Goal: Information Seeking & Learning: Learn about a topic

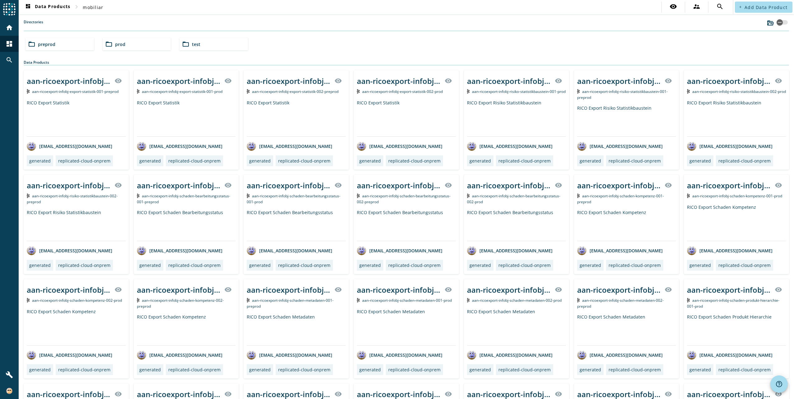
click at [120, 45] on span "prod" at bounding box center [120, 44] width 10 height 6
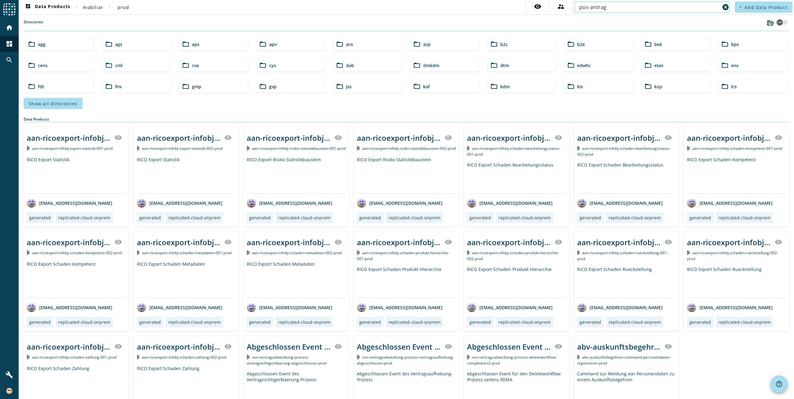
type input "pos-antrag"
click at [47, 103] on span "Show all directories" at bounding box center [53, 104] width 49 height 6
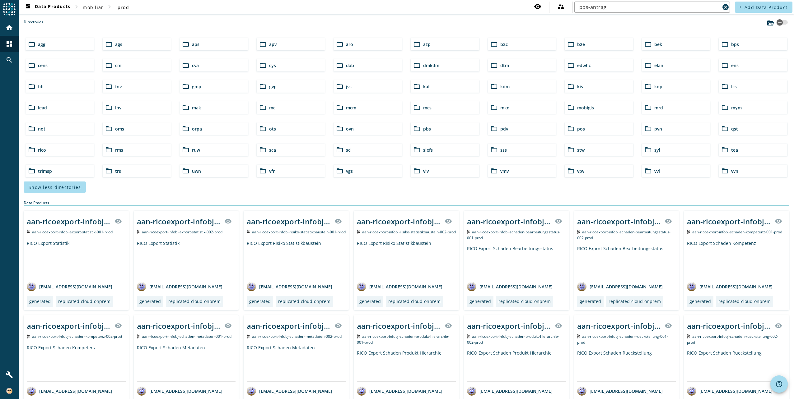
click at [570, 129] on mat-icon "folder_open" at bounding box center [570, 128] width 7 height 7
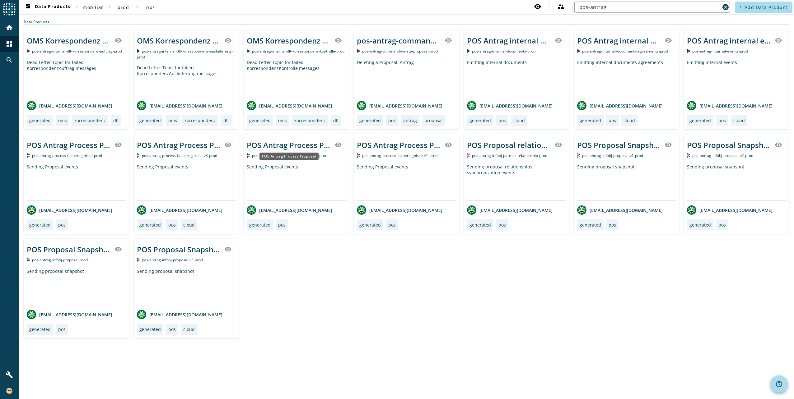
click at [286, 143] on div "POS Antrag Process Proposal" at bounding box center [289, 145] width 84 height 10
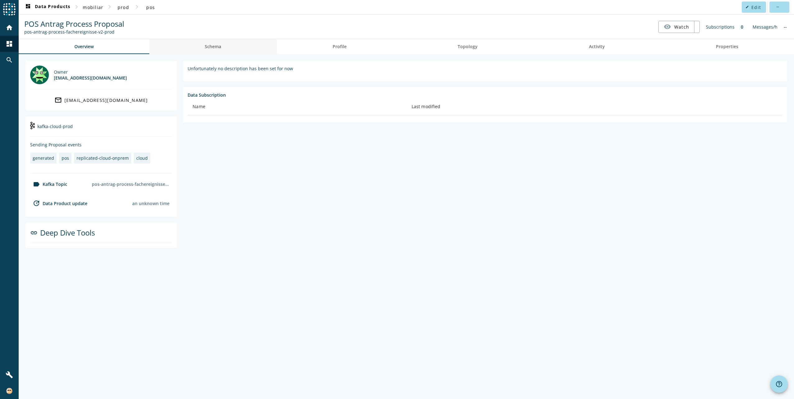
click at [220, 52] on span "Schema" at bounding box center [213, 46] width 16 height 15
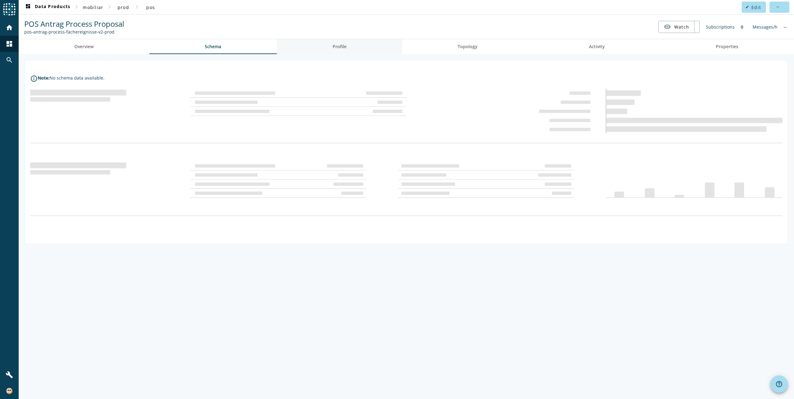
click at [343, 50] on span "Profile" at bounding box center [339, 46] width 14 height 15
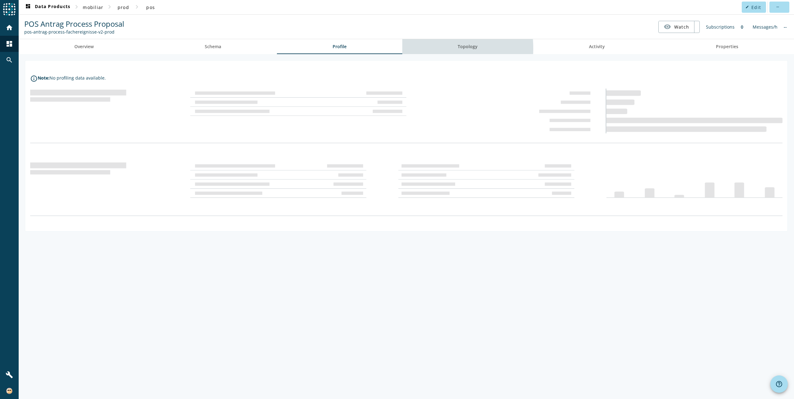
click at [447, 49] on link "Topology" at bounding box center [467, 46] width 131 height 15
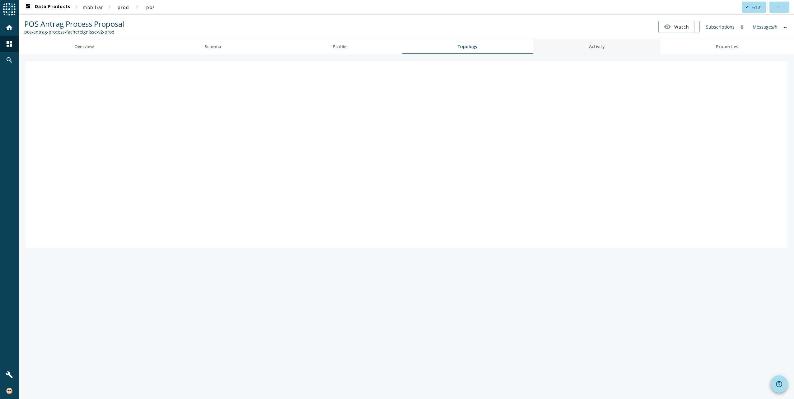
click at [597, 47] on span "Activity" at bounding box center [597, 46] width 16 height 4
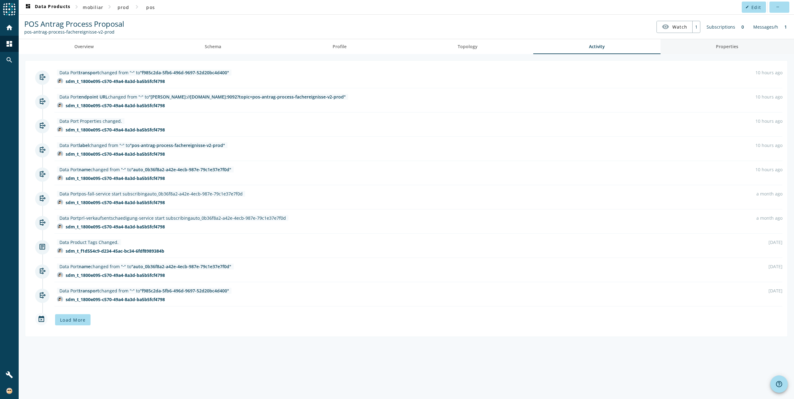
click at [734, 45] on span "Properties" at bounding box center [727, 46] width 22 height 4
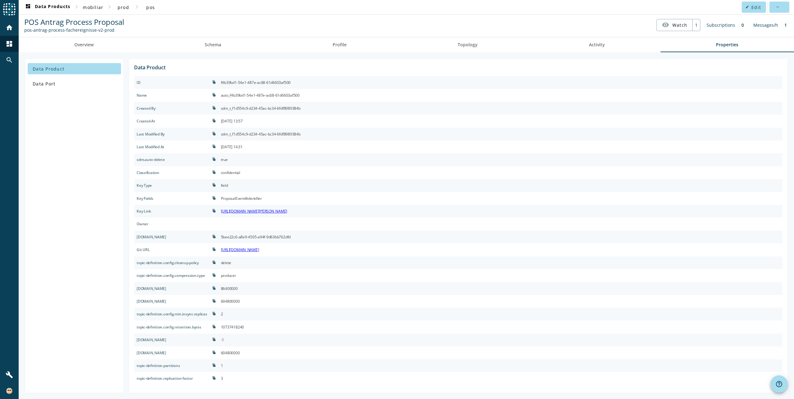
scroll to position [2, 0]
click at [46, 83] on span "Data Port" at bounding box center [44, 84] width 23 height 6
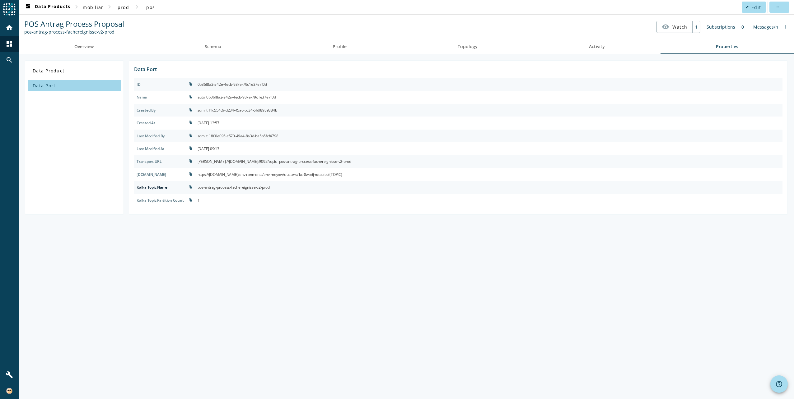
scroll to position [0, 0]
click at [460, 45] on span "Topology" at bounding box center [468, 46] width 20 height 4
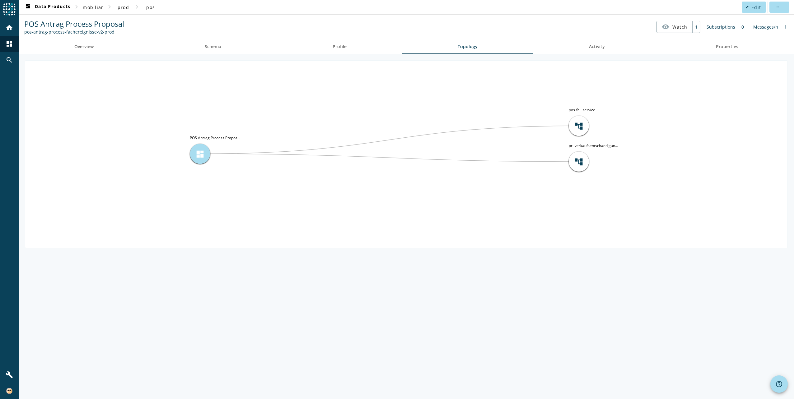
click at [202, 157] on span "dashboard" at bounding box center [199, 153] width 9 height 9
click at [593, 43] on span "Activity" at bounding box center [597, 46] width 16 height 15
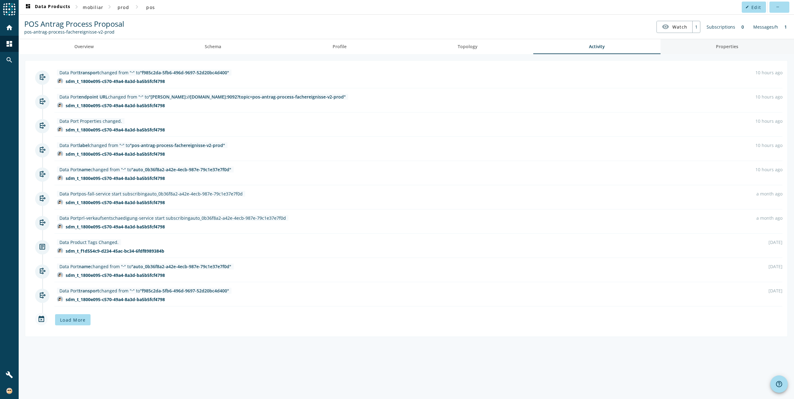
click at [713, 45] on link "Properties" at bounding box center [727, 46] width 134 height 15
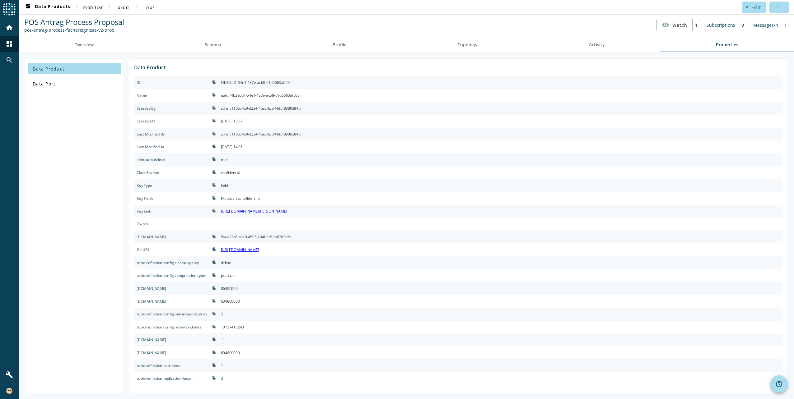
scroll to position [2, 0]
click at [449, 47] on link "Topology" at bounding box center [467, 44] width 131 height 15
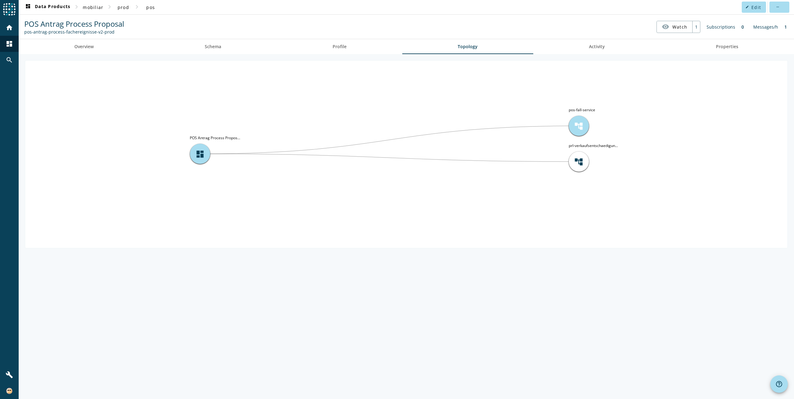
click at [584, 125] on div "account_tree" at bounding box center [579, 126] width 20 height 20
click at [570, 127] on div "account_tree" at bounding box center [579, 126] width 20 height 20
click at [593, 45] on span "Activity" at bounding box center [597, 46] width 16 height 4
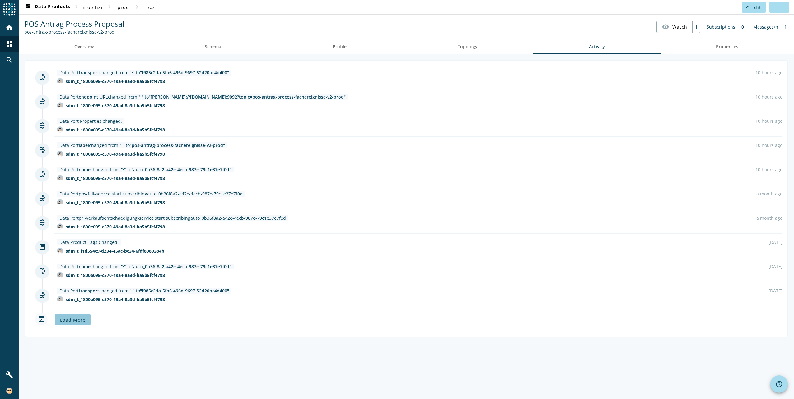
click at [81, 322] on span "Load More" at bounding box center [73, 320] width 26 height 6
click at [83, 46] on span "Overview" at bounding box center [83, 46] width 19 height 4
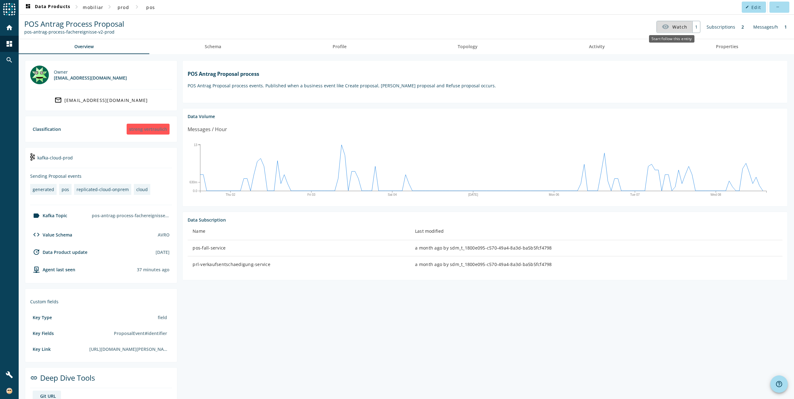
click at [684, 25] on span "Watch" at bounding box center [679, 26] width 15 height 11
click at [669, 27] on span "visibility Watch" at bounding box center [675, 26] width 26 height 11
click at [203, 49] on link "Schema" at bounding box center [213, 46] width 128 height 15
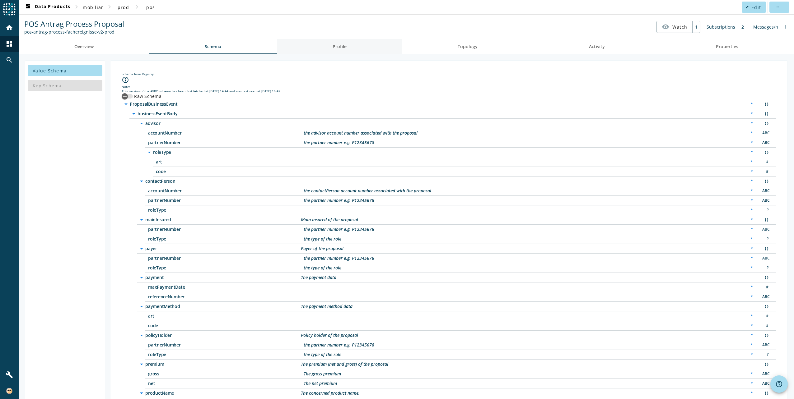
click at [339, 48] on span "Profile" at bounding box center [339, 46] width 14 height 4
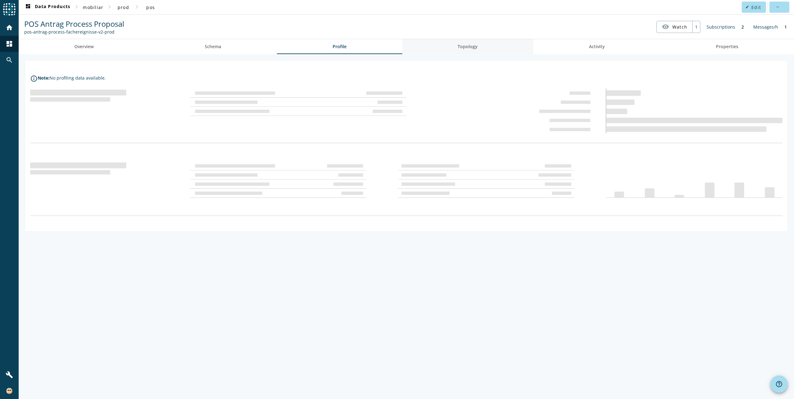
click at [463, 49] on span "Topology" at bounding box center [468, 46] width 20 height 4
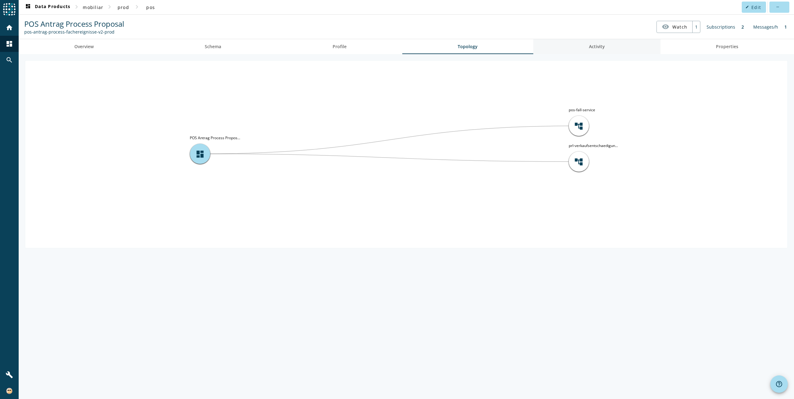
click at [602, 46] on span "Activity" at bounding box center [597, 46] width 16 height 4
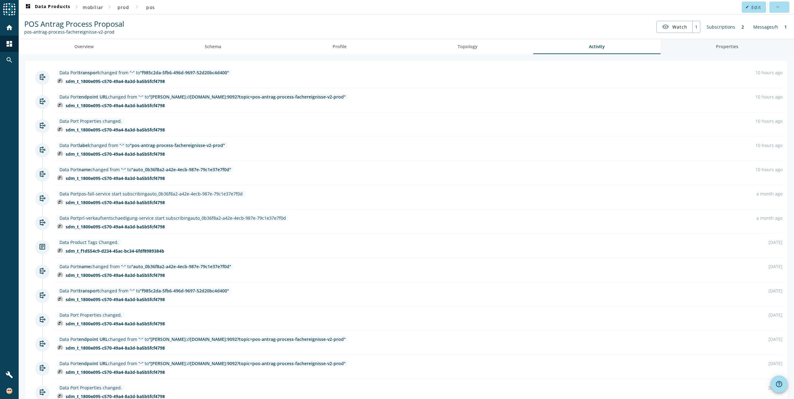
click at [717, 50] on span "Properties" at bounding box center [727, 46] width 22 height 15
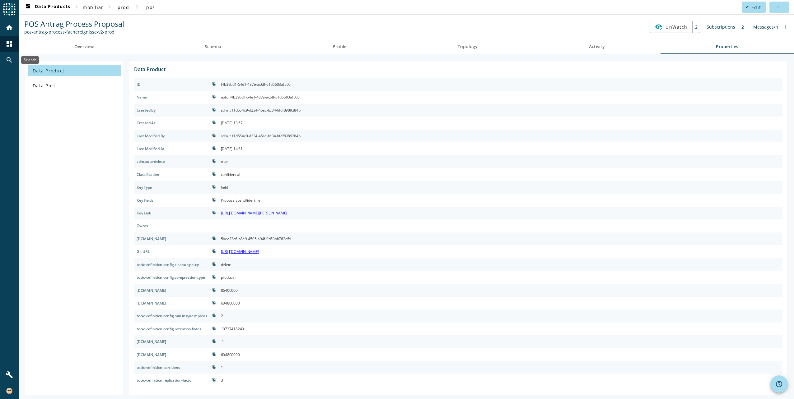
click at [10, 60] on mat-icon "search" at bounding box center [9, 59] width 7 height 7
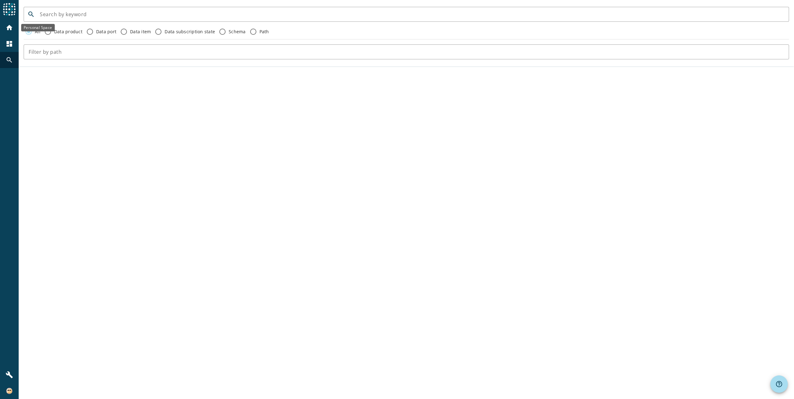
click at [11, 26] on mat-icon "home" at bounding box center [9, 27] width 7 height 7
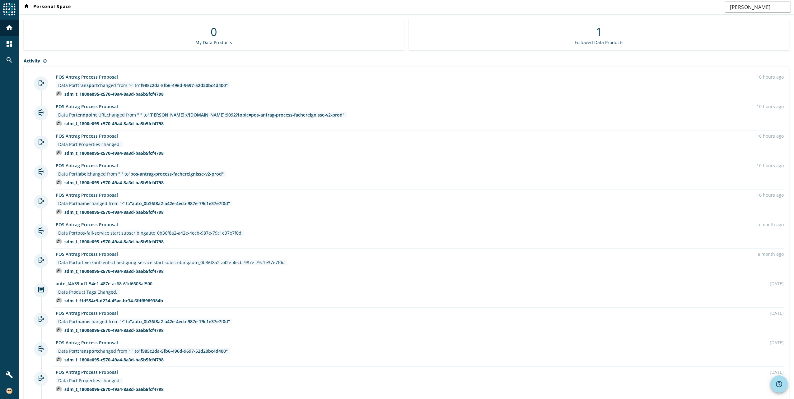
click at [596, 40] on div "Followed Data Products" at bounding box center [598, 43] width 49 height 6
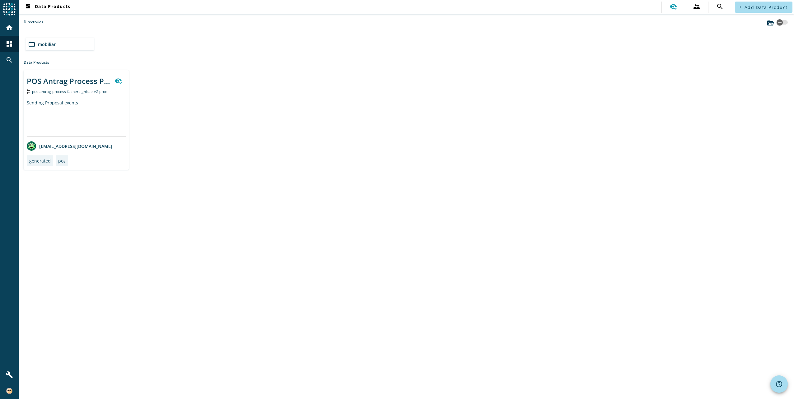
click at [65, 105] on div "Sending Proposal events" at bounding box center [76, 118] width 99 height 37
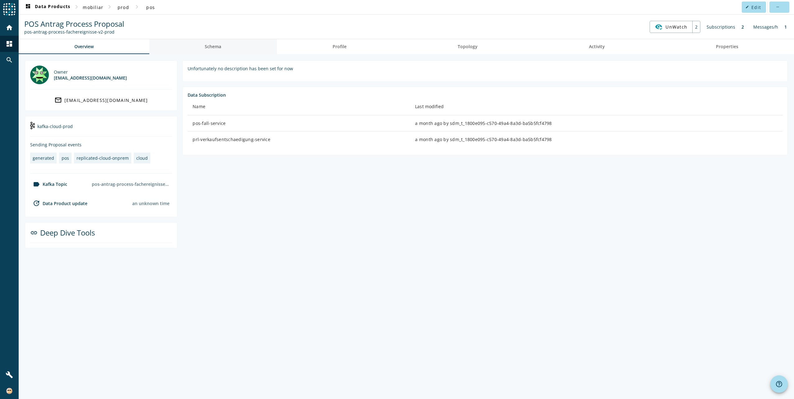
click at [211, 49] on span "Schema" at bounding box center [213, 46] width 16 height 4
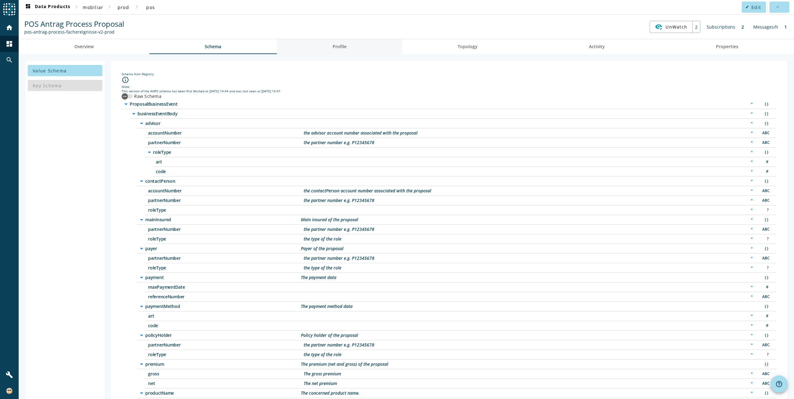
click at [346, 48] on link "Profile" at bounding box center [339, 46] width 125 height 15
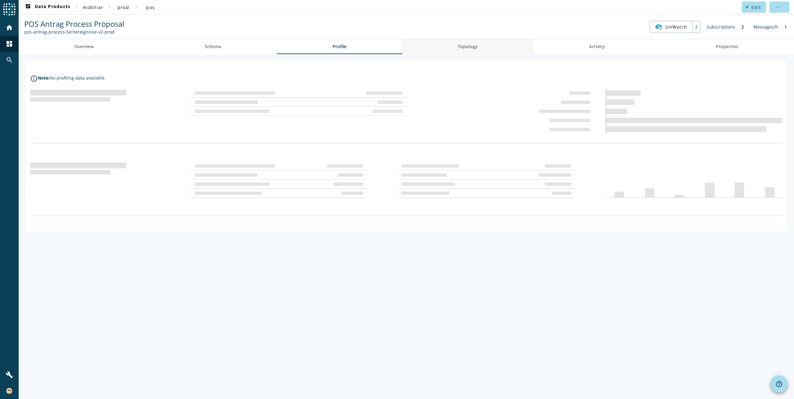
click at [486, 49] on link "Topology" at bounding box center [467, 46] width 131 height 15
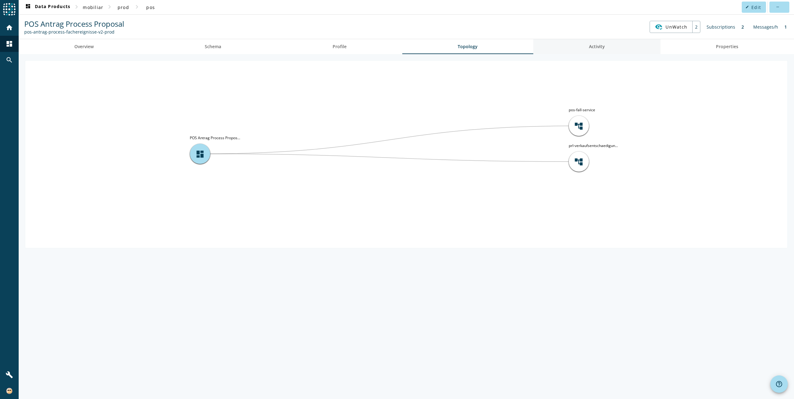
click at [579, 49] on link "Activity" at bounding box center [596, 46] width 127 height 15
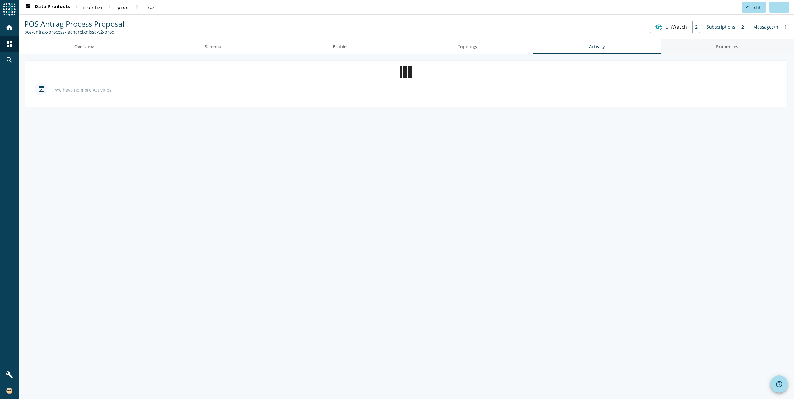
click at [723, 50] on span "Properties" at bounding box center [727, 46] width 22 height 15
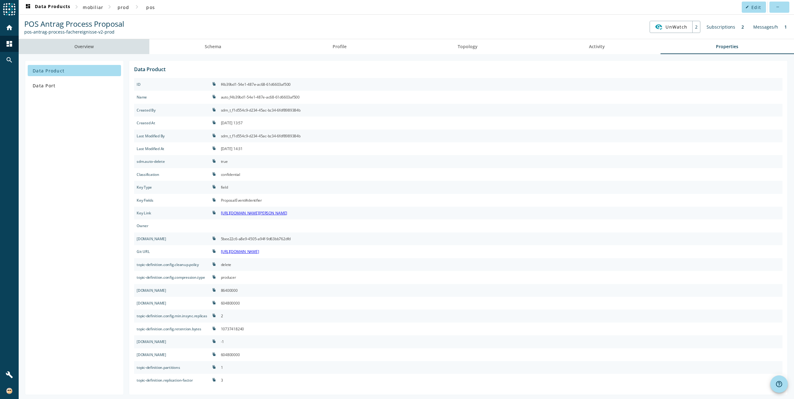
click at [87, 45] on span "Overview" at bounding box center [83, 46] width 19 height 4
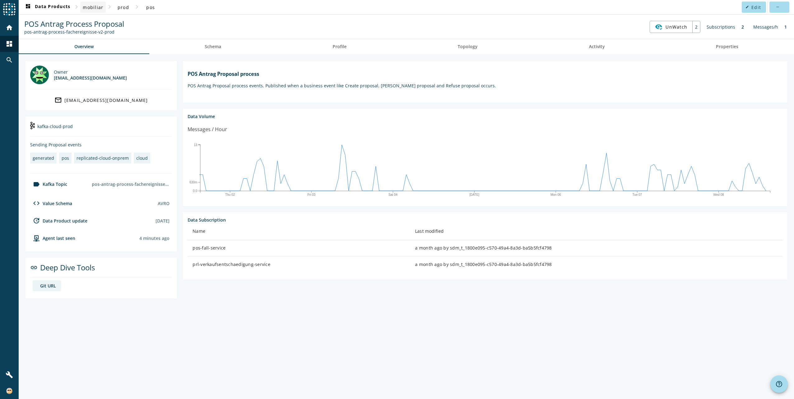
click at [98, 9] on span "mobiliar" at bounding box center [93, 7] width 21 height 6
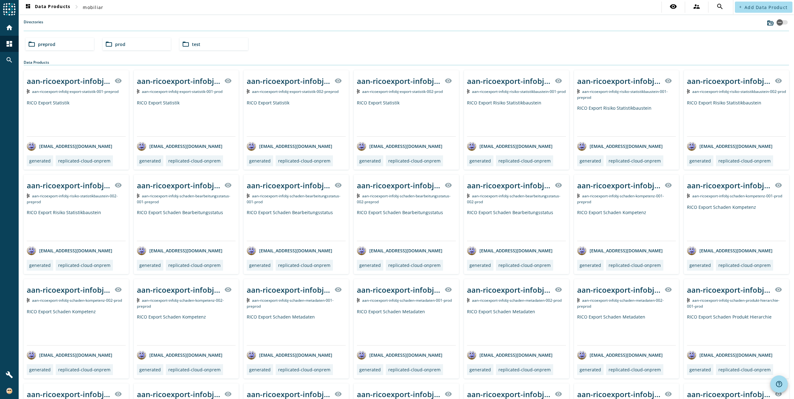
click at [44, 45] on span "preprod" at bounding box center [46, 44] width 17 height 6
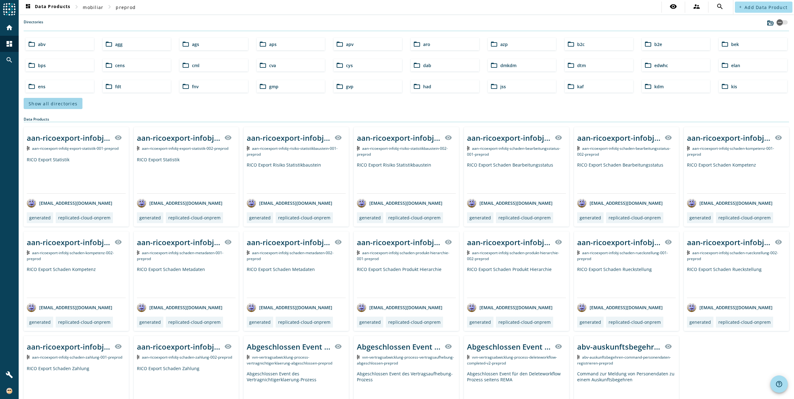
click at [55, 105] on span "Show all directories" at bounding box center [53, 104] width 49 height 6
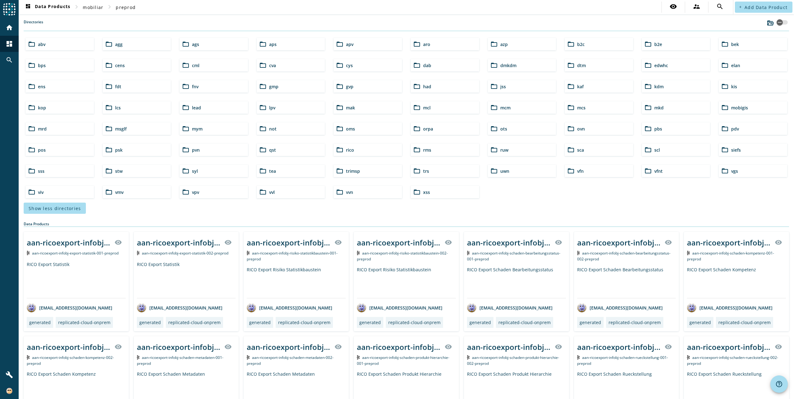
click at [38, 147] on div "folder_open pos" at bounding box center [60, 150] width 68 height 12
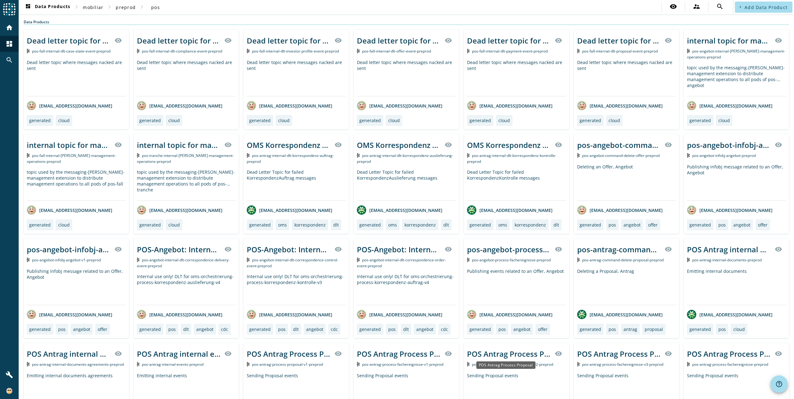
click at [516, 356] on div "POS Antrag Process Proposal" at bounding box center [509, 354] width 84 height 10
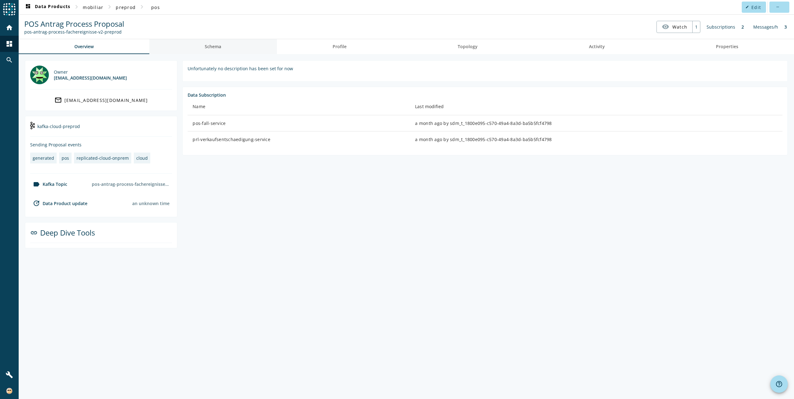
click at [219, 47] on span "Schema" at bounding box center [213, 46] width 16 height 4
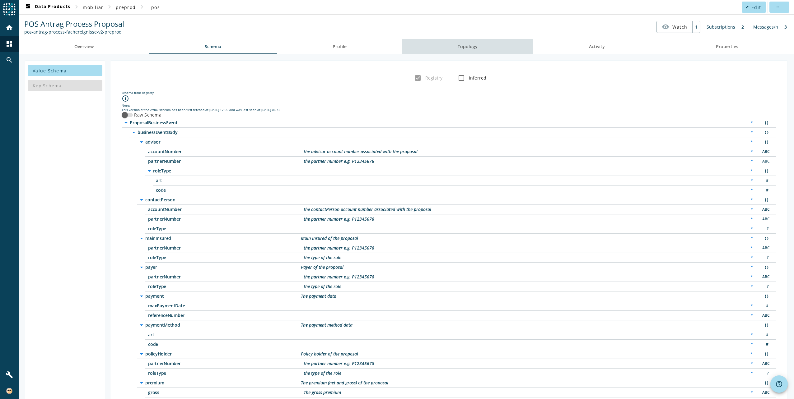
click at [481, 46] on link "Topology" at bounding box center [467, 46] width 131 height 15
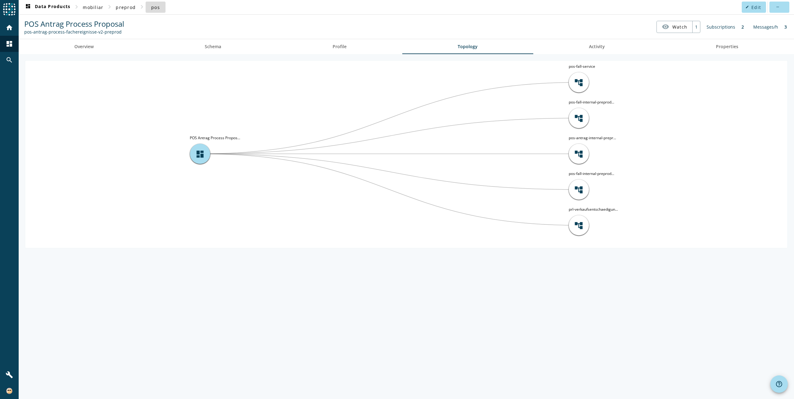
click at [151, 6] on span "pos" at bounding box center [155, 7] width 9 height 6
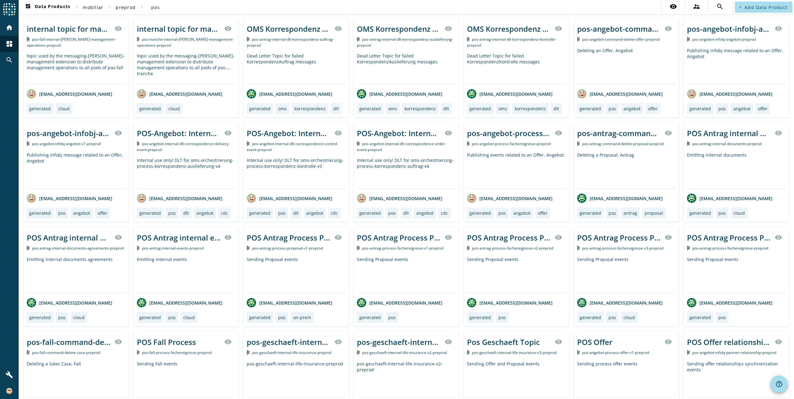
scroll to position [124, 0]
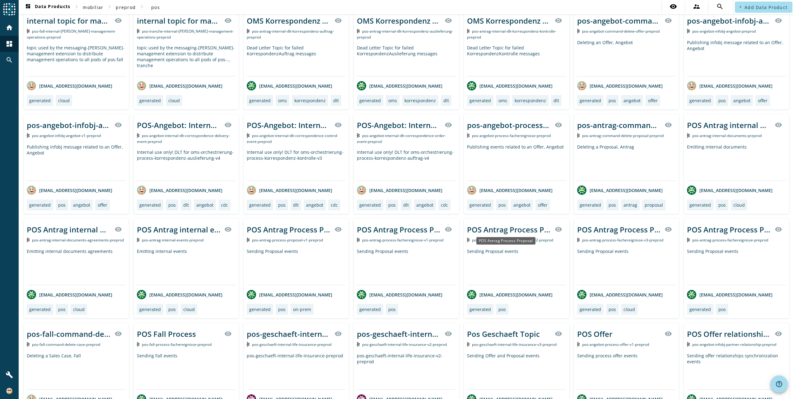
click at [532, 230] on div "POS Antrag Process Proposal" at bounding box center [509, 230] width 84 height 10
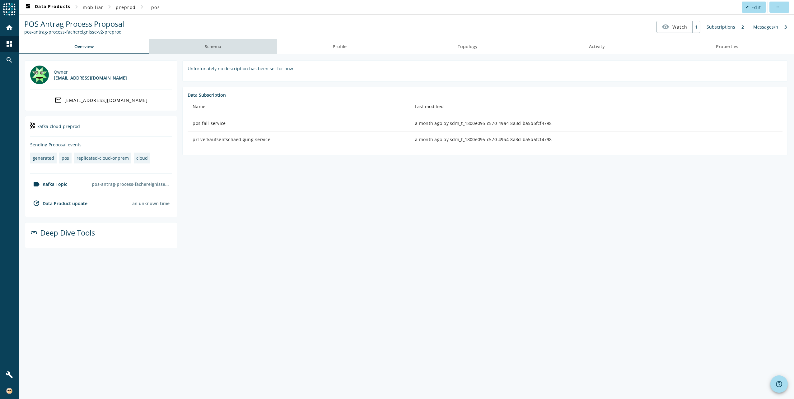
click at [211, 51] on span "Schema" at bounding box center [213, 46] width 16 height 15
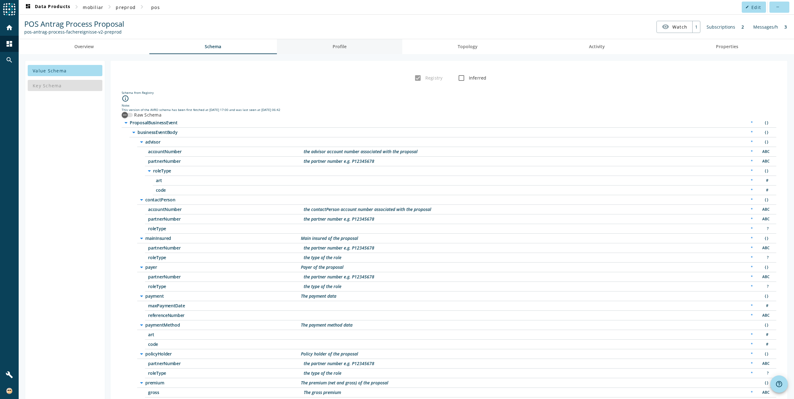
click at [340, 50] on span "Profile" at bounding box center [339, 46] width 14 height 15
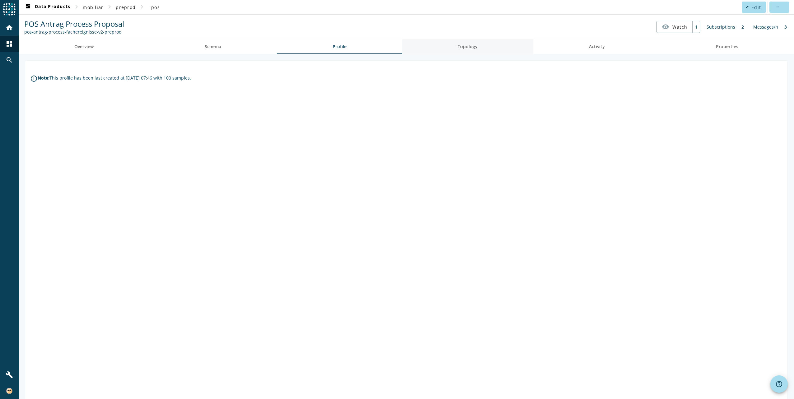
click at [458, 47] on span "Topology" at bounding box center [468, 46] width 20 height 4
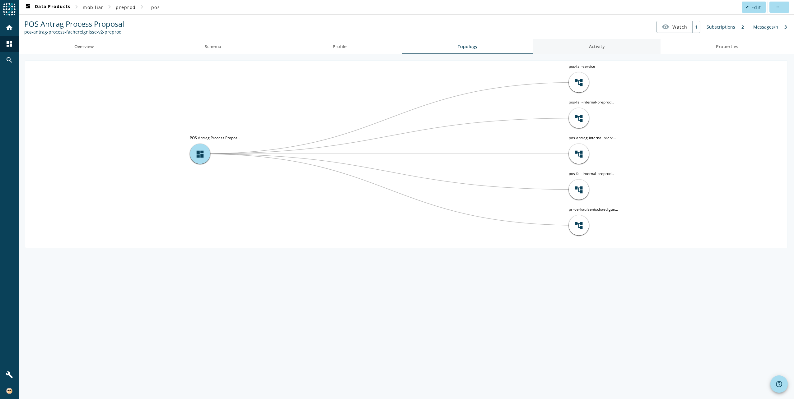
click at [592, 45] on span "Activity" at bounding box center [597, 46] width 16 height 4
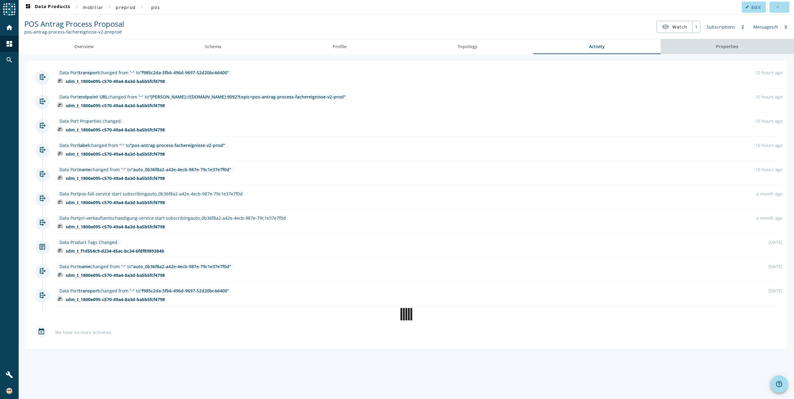
click at [724, 46] on span "Properties" at bounding box center [727, 46] width 22 height 4
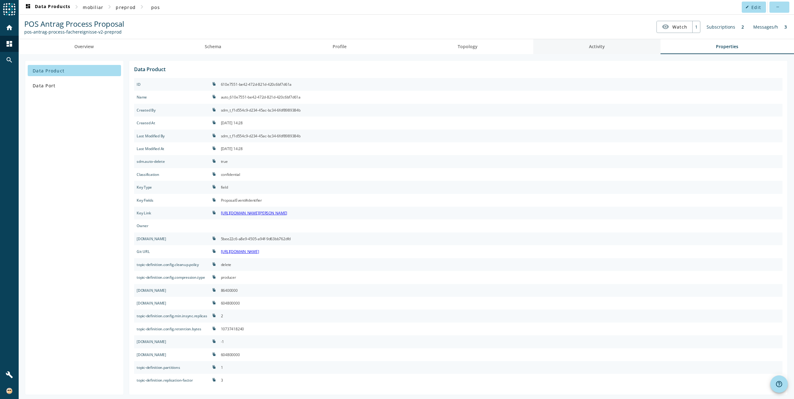
click at [594, 49] on span "Activity" at bounding box center [597, 46] width 16 height 4
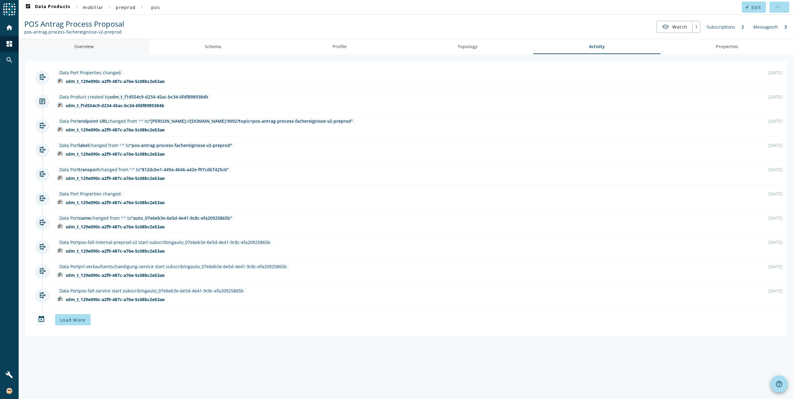
click at [85, 45] on span "Overview" at bounding box center [83, 46] width 19 height 4
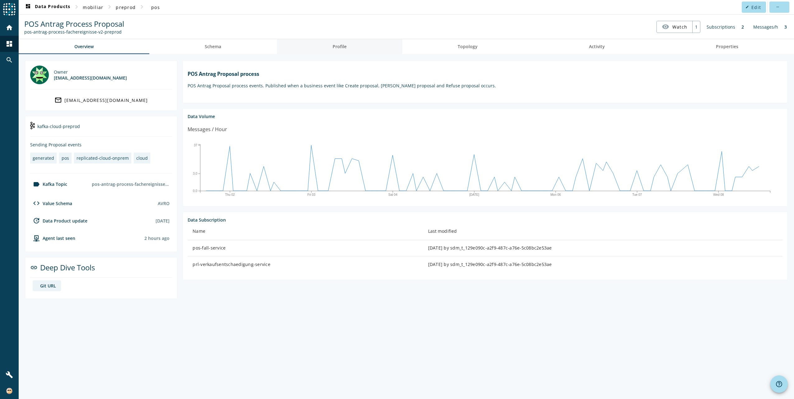
click at [346, 45] on span "Profile" at bounding box center [339, 46] width 14 height 4
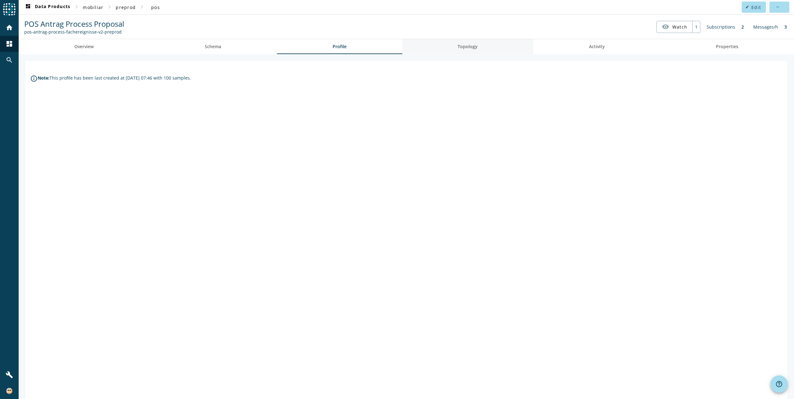
click at [450, 45] on link "Topology" at bounding box center [467, 46] width 131 height 15
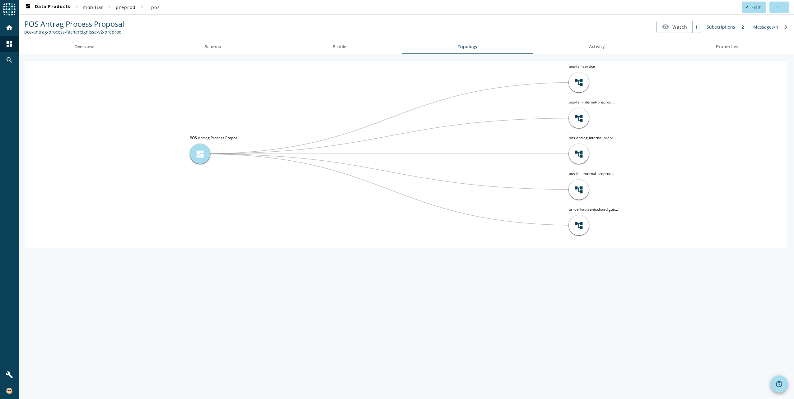
click at [201, 149] on span "dashboard" at bounding box center [199, 153] width 9 height 9
click at [203, 157] on span "dashboard" at bounding box center [199, 153] width 9 height 9
click at [602, 49] on span "Activity" at bounding box center [597, 46] width 16 height 15
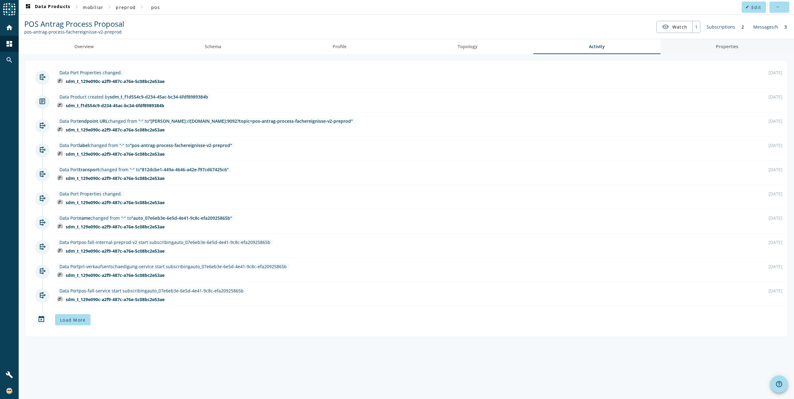
click at [723, 48] on span "Properties" at bounding box center [727, 46] width 22 height 4
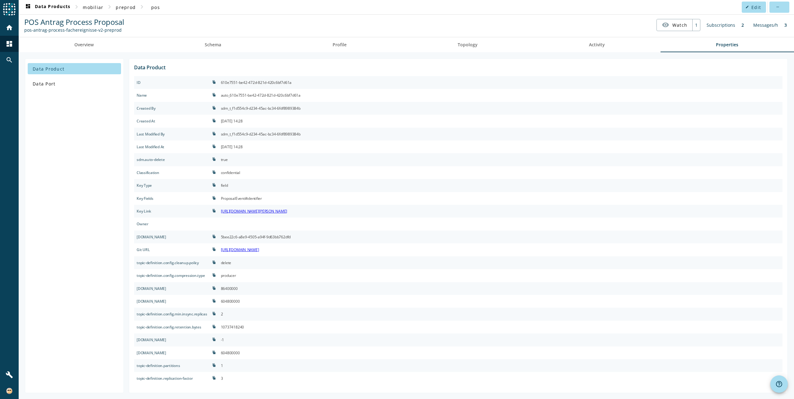
scroll to position [2, 0]
click at [88, 43] on span "Overview" at bounding box center [83, 44] width 19 height 4
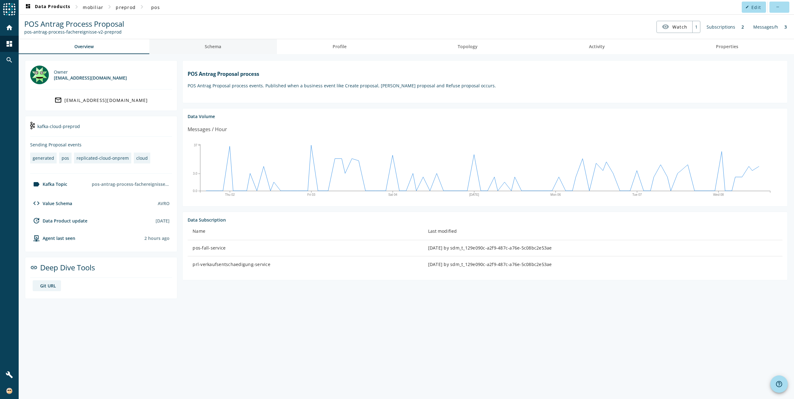
click at [213, 49] on span "Schema" at bounding box center [213, 46] width 16 height 4
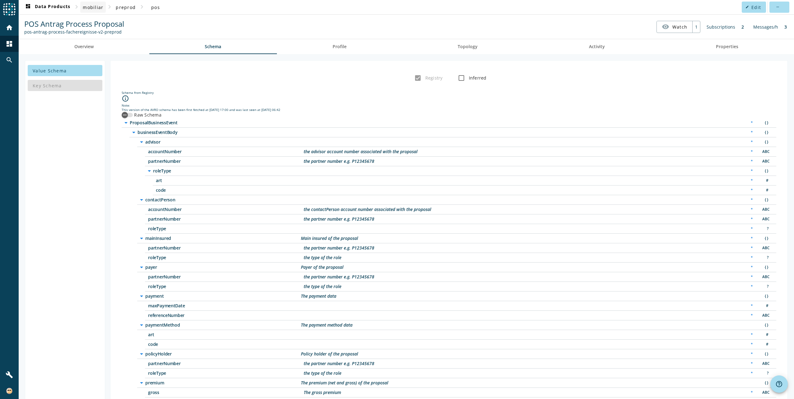
click at [98, 6] on span "mobiliar" at bounding box center [93, 7] width 21 height 6
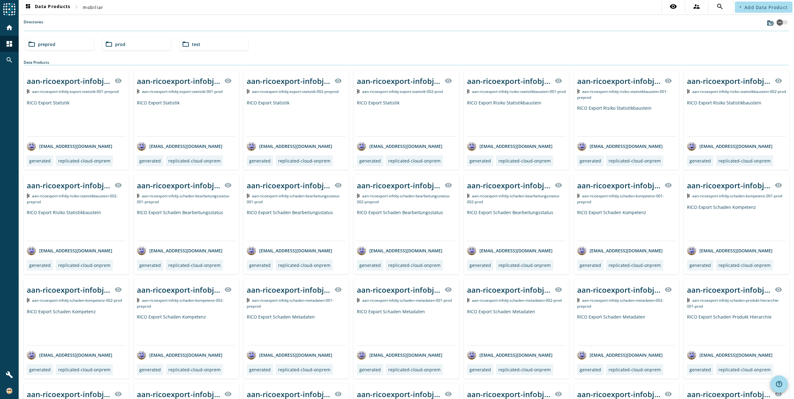
click at [137, 45] on div "folder_open prod" at bounding box center [137, 44] width 68 height 12
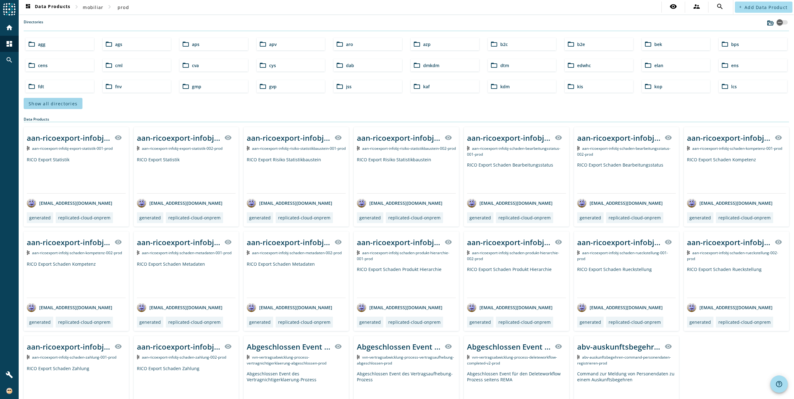
click at [68, 105] on span "Show all directories" at bounding box center [53, 104] width 49 height 6
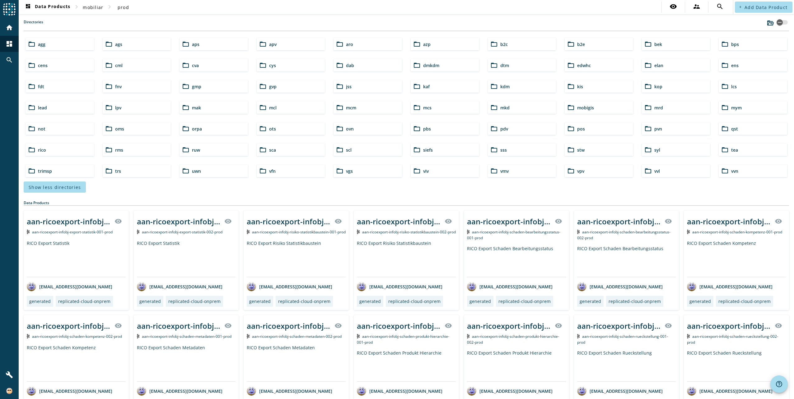
click at [581, 125] on div "folder_open pos" at bounding box center [599, 129] width 68 height 12
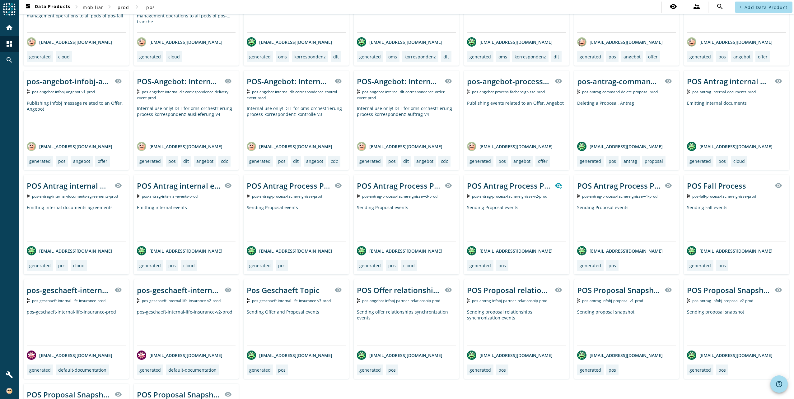
scroll to position [187, 0]
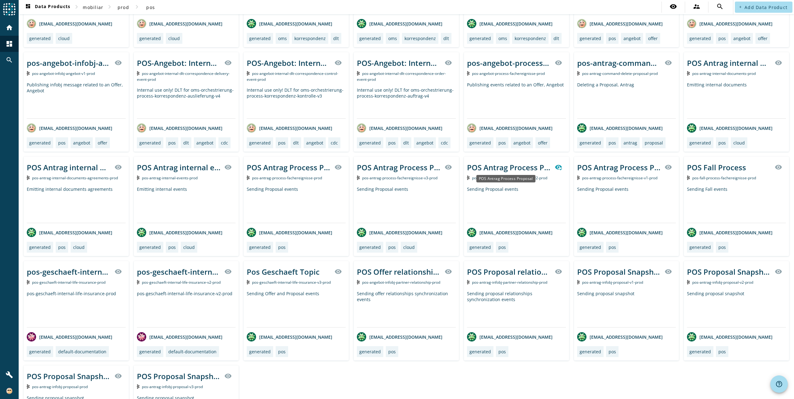
click at [493, 164] on div "POS Antrag Process Proposal" at bounding box center [509, 167] width 84 height 10
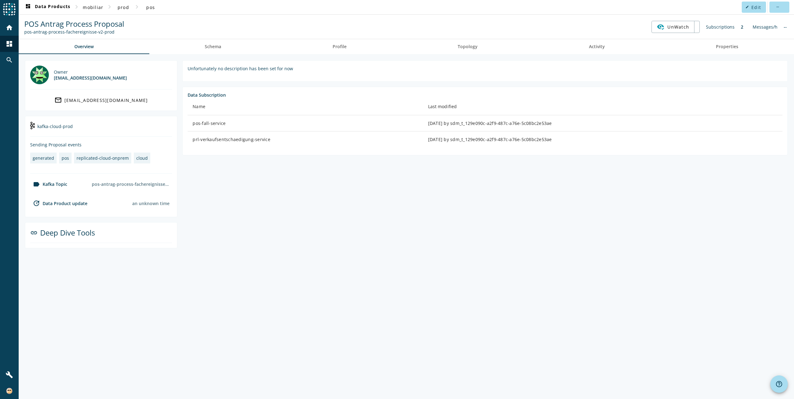
click at [194, 38] on spd-actions-toolbar "POS Antrag Process Proposal pos-antrag-process-fachereignisse-v2-prod UnWatch S…" at bounding box center [406, 27] width 775 height 24
click at [216, 45] on span "Schema" at bounding box center [213, 46] width 16 height 4
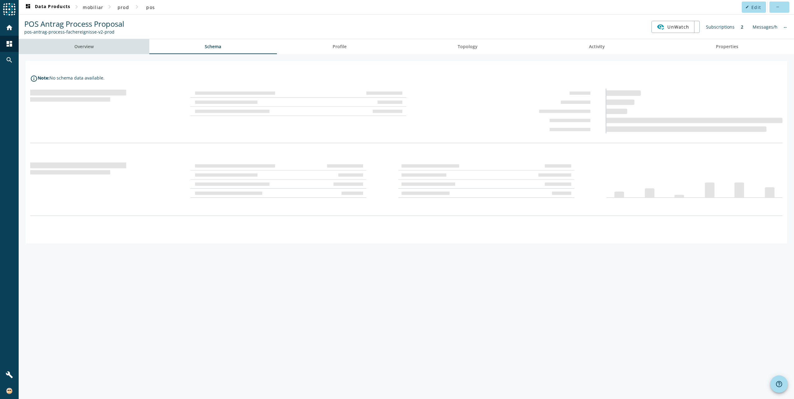
click at [92, 46] on span "Overview" at bounding box center [83, 46] width 19 height 4
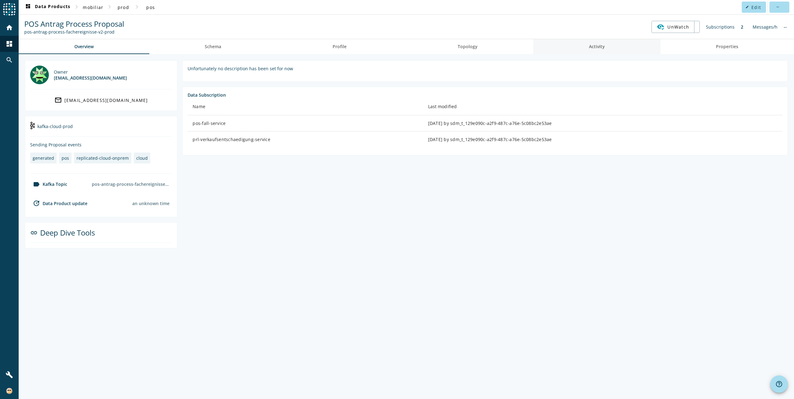
click at [598, 47] on span "Activity" at bounding box center [597, 46] width 16 height 4
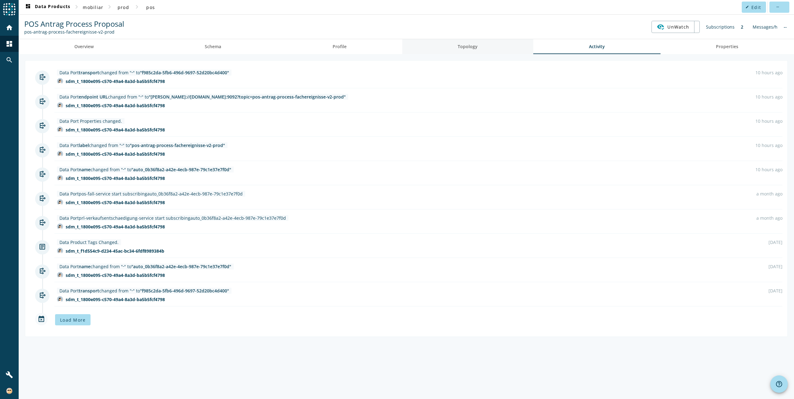
click at [491, 45] on link "Topology" at bounding box center [467, 46] width 131 height 15
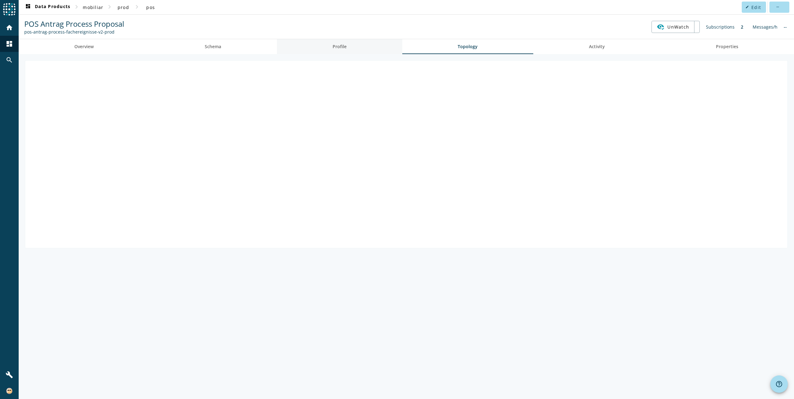
click at [342, 46] on span "Profile" at bounding box center [339, 46] width 14 height 4
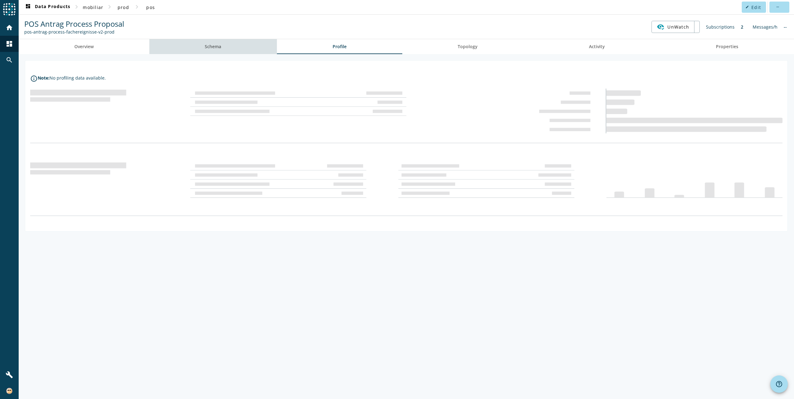
click at [209, 46] on span "Schema" at bounding box center [213, 46] width 16 height 4
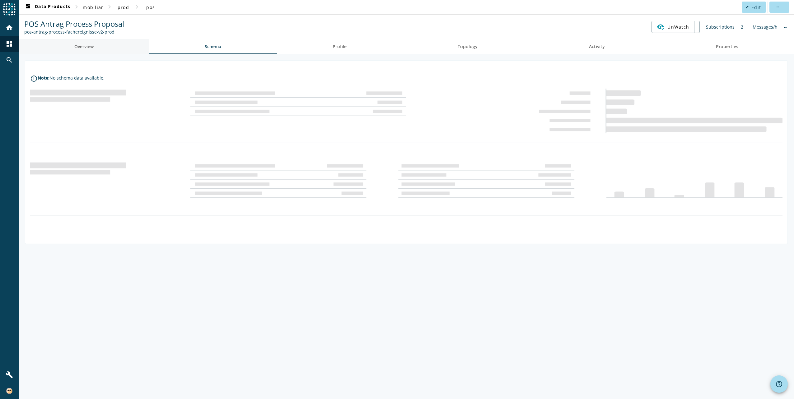
click at [94, 48] on span "Overview" at bounding box center [83, 46] width 19 height 4
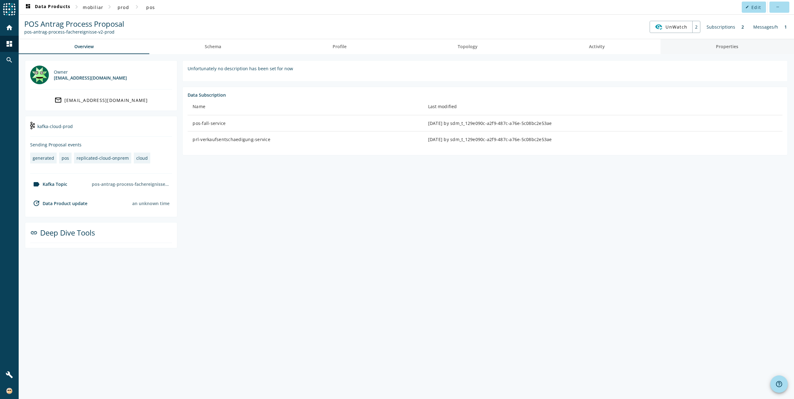
click at [730, 45] on span "Properties" at bounding box center [727, 46] width 22 height 4
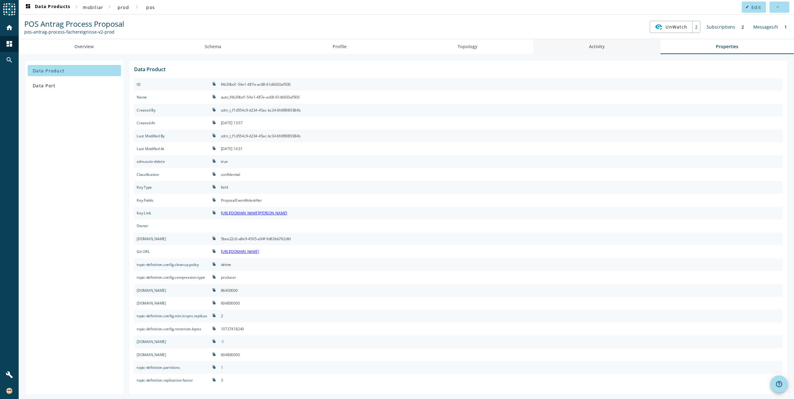
click at [589, 45] on span "Activity" at bounding box center [597, 46] width 16 height 4
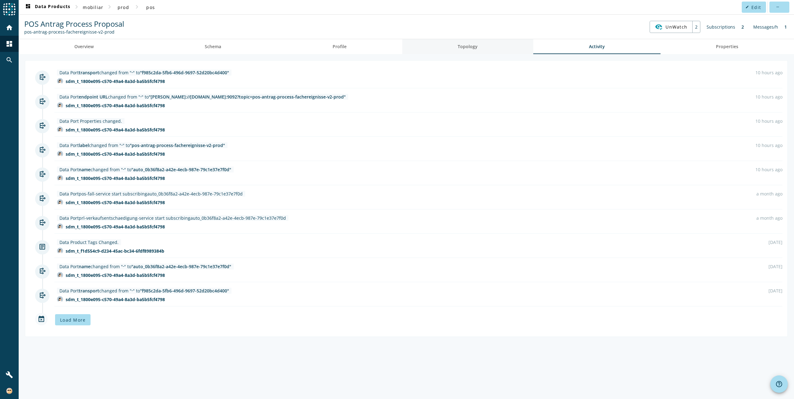
click at [460, 46] on span "Topology" at bounding box center [468, 46] width 20 height 4
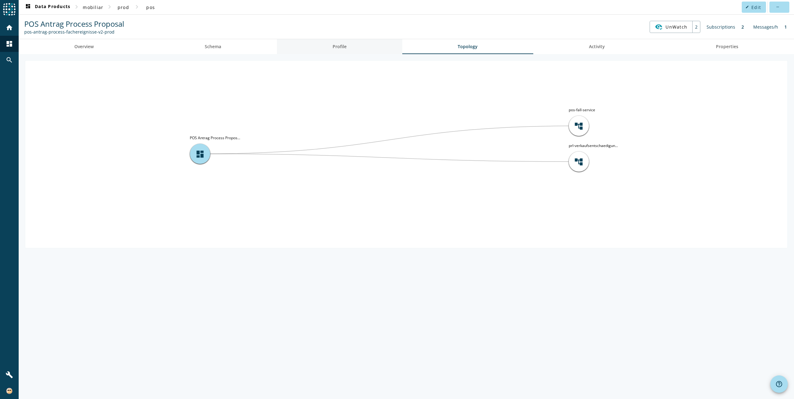
click at [365, 44] on link "Profile" at bounding box center [339, 46] width 125 height 15
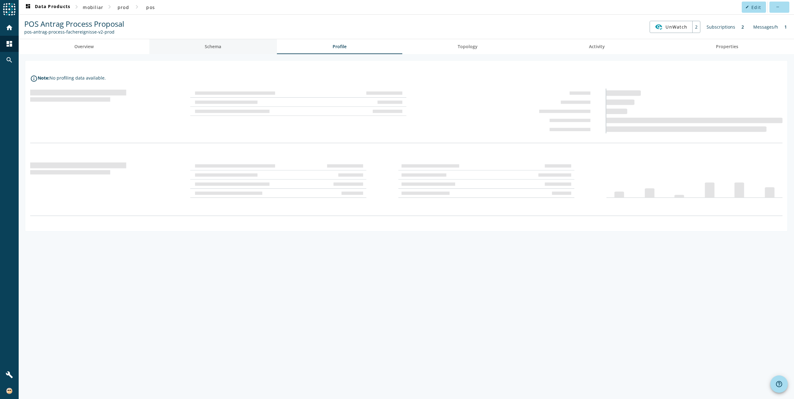
click at [231, 46] on link "Schema" at bounding box center [213, 46] width 128 height 15
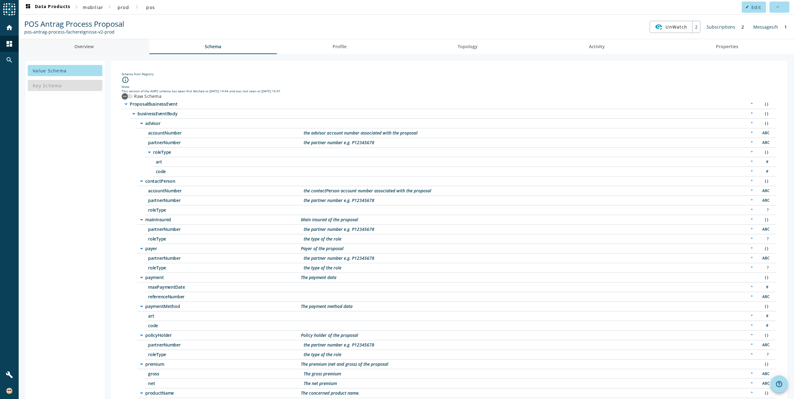
click at [103, 45] on link "Overview" at bounding box center [84, 46] width 131 height 15
